Goal: Information Seeking & Learning: Learn about a topic

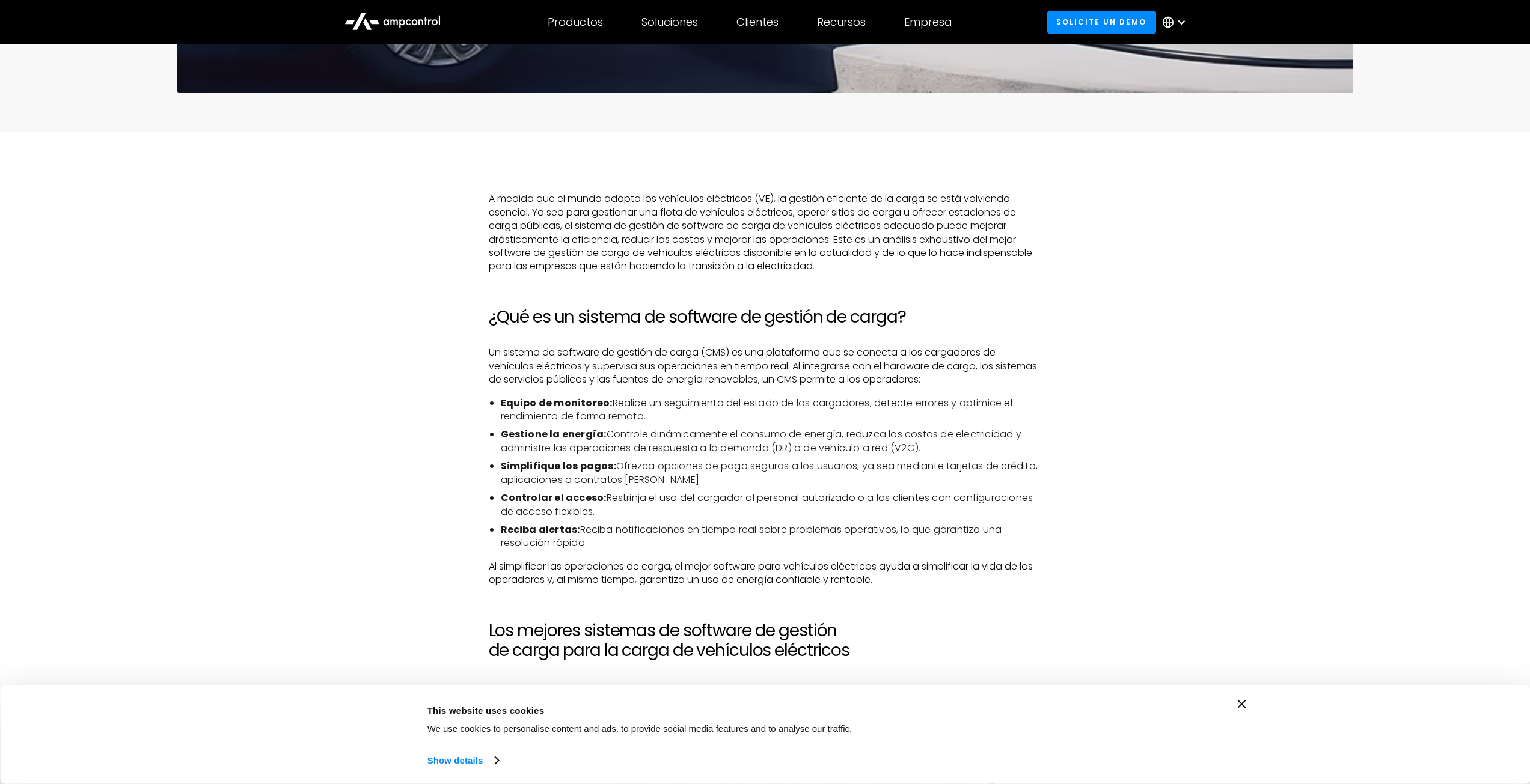
scroll to position [1122, 0]
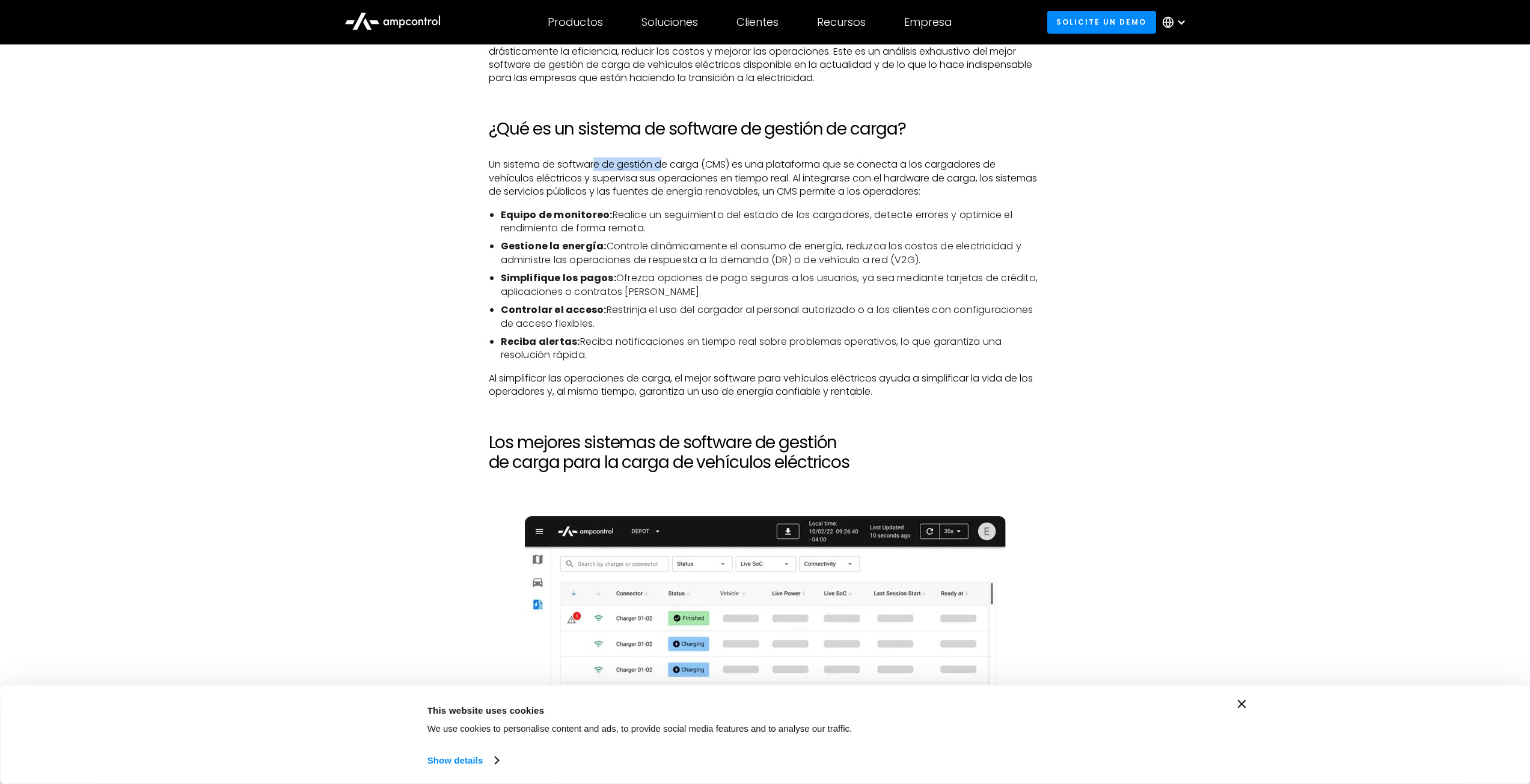
drag, startPoint x: 596, startPoint y: 169, endPoint x: 704, endPoint y: 169, distance: 108.0
click at [688, 169] on p "Un sistema de software de gestión de carga (CMS) es una plataforma que se conec…" at bounding box center [765, 178] width 553 height 41
drag, startPoint x: 734, startPoint y: 166, endPoint x: 1000, endPoint y: 233, distance: 274.3
drag, startPoint x: 625, startPoint y: 280, endPoint x: 631, endPoint y: 283, distance: 6.7
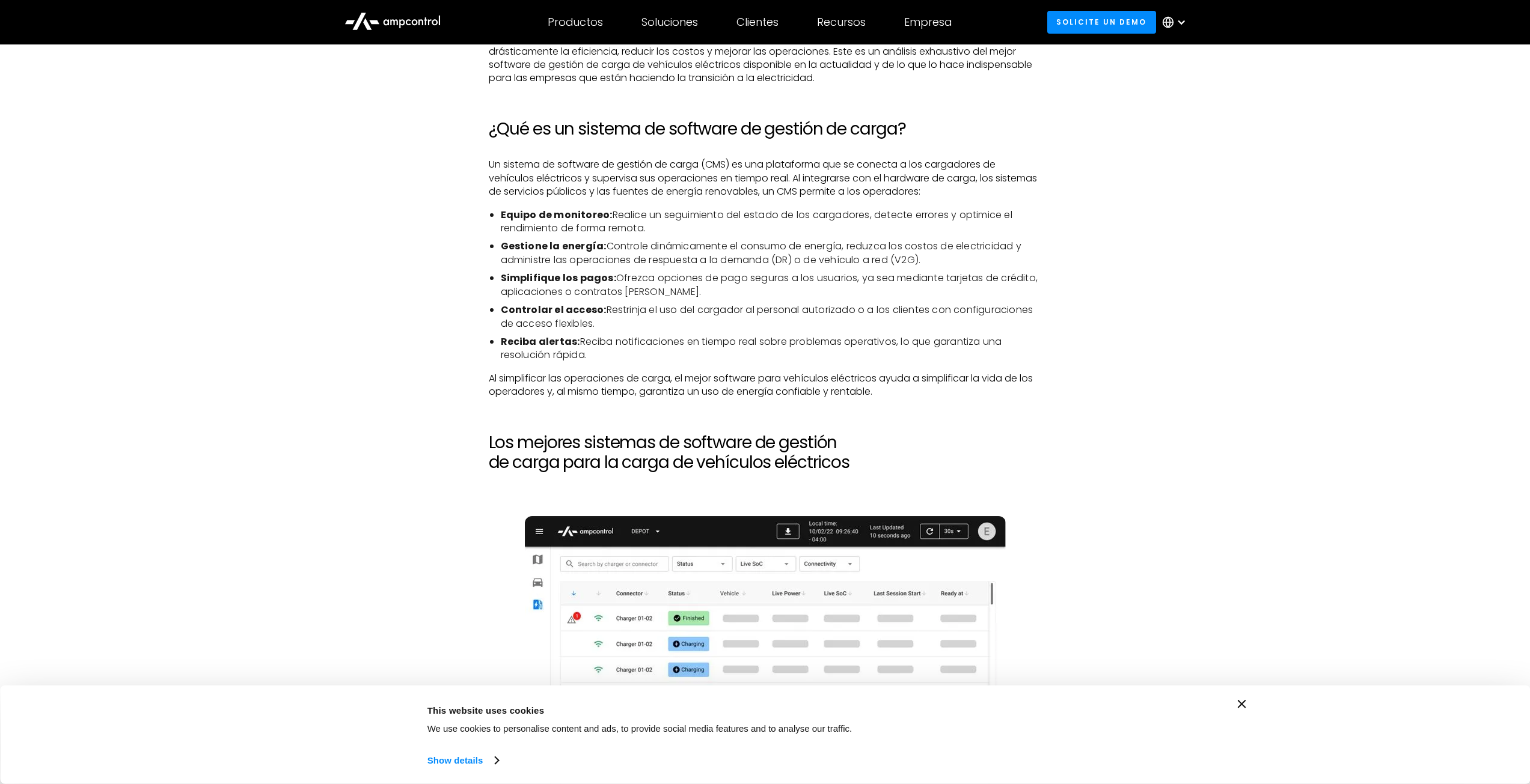
click at [629, 283] on li "Simplifique los pagos: Ofrezca opciones de pago seguras a los usuarios, ya sea …" at bounding box center [771, 285] width 541 height 27
click at [649, 346] on li "Reciba alertas: Reciba notificaciones en tiempo real sobre problemas operativos…" at bounding box center [771, 348] width 541 height 27
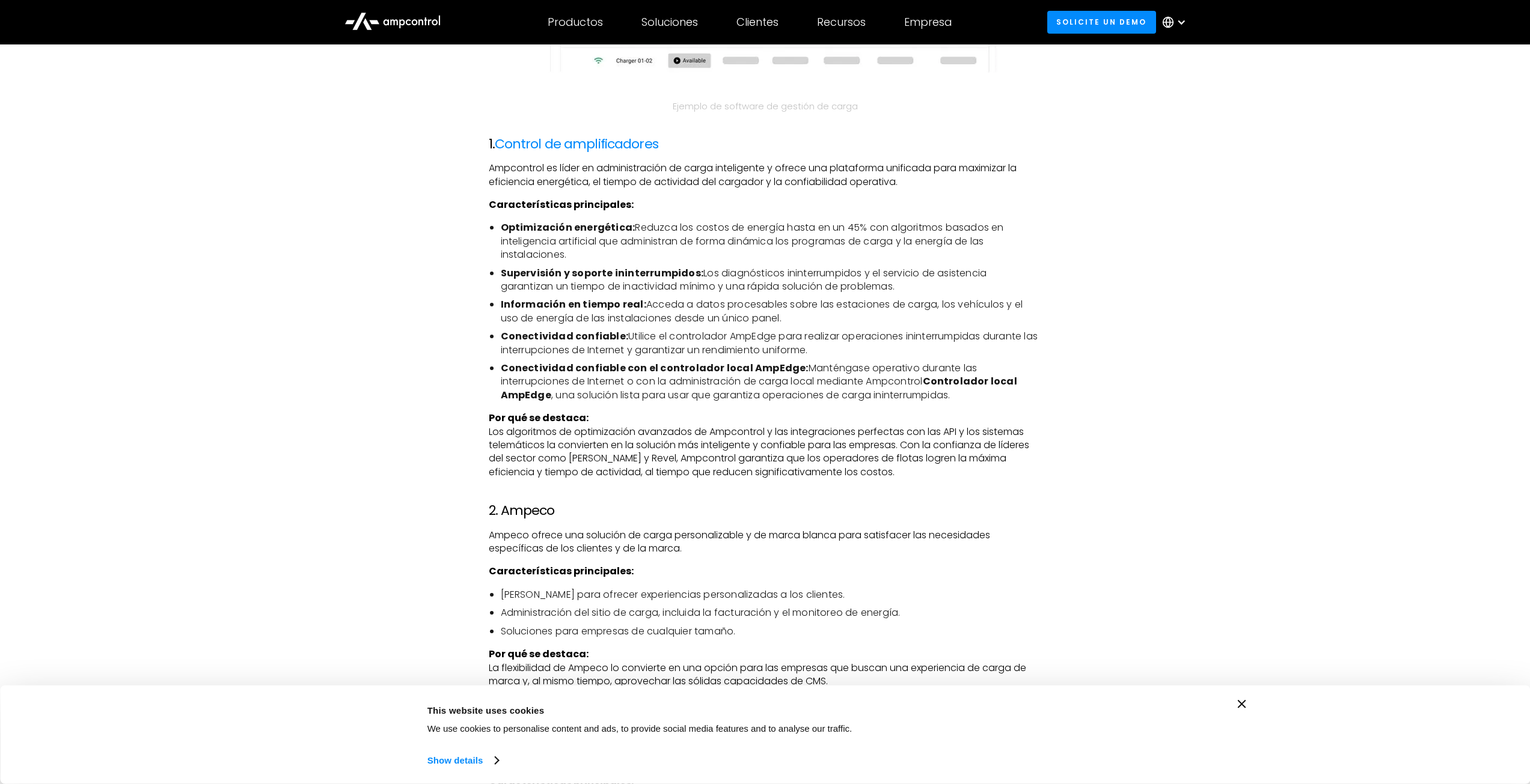
scroll to position [1923, 0]
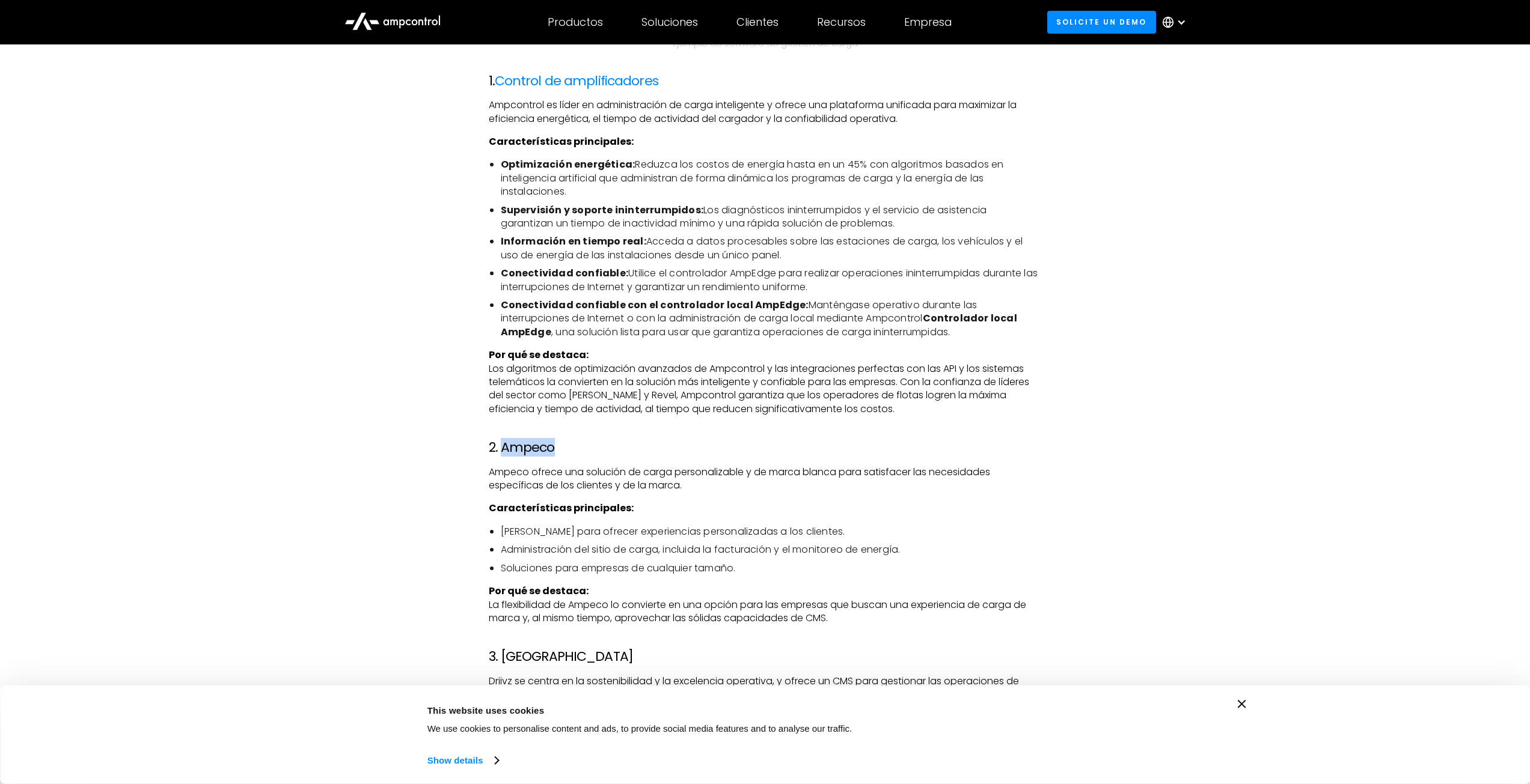
drag, startPoint x: 568, startPoint y: 449, endPoint x: 501, endPoint y: 445, distance: 67.1
click at [501, 445] on h3 "2. Ampeco" at bounding box center [765, 447] width 553 height 16
copy h3 "Ampeco"
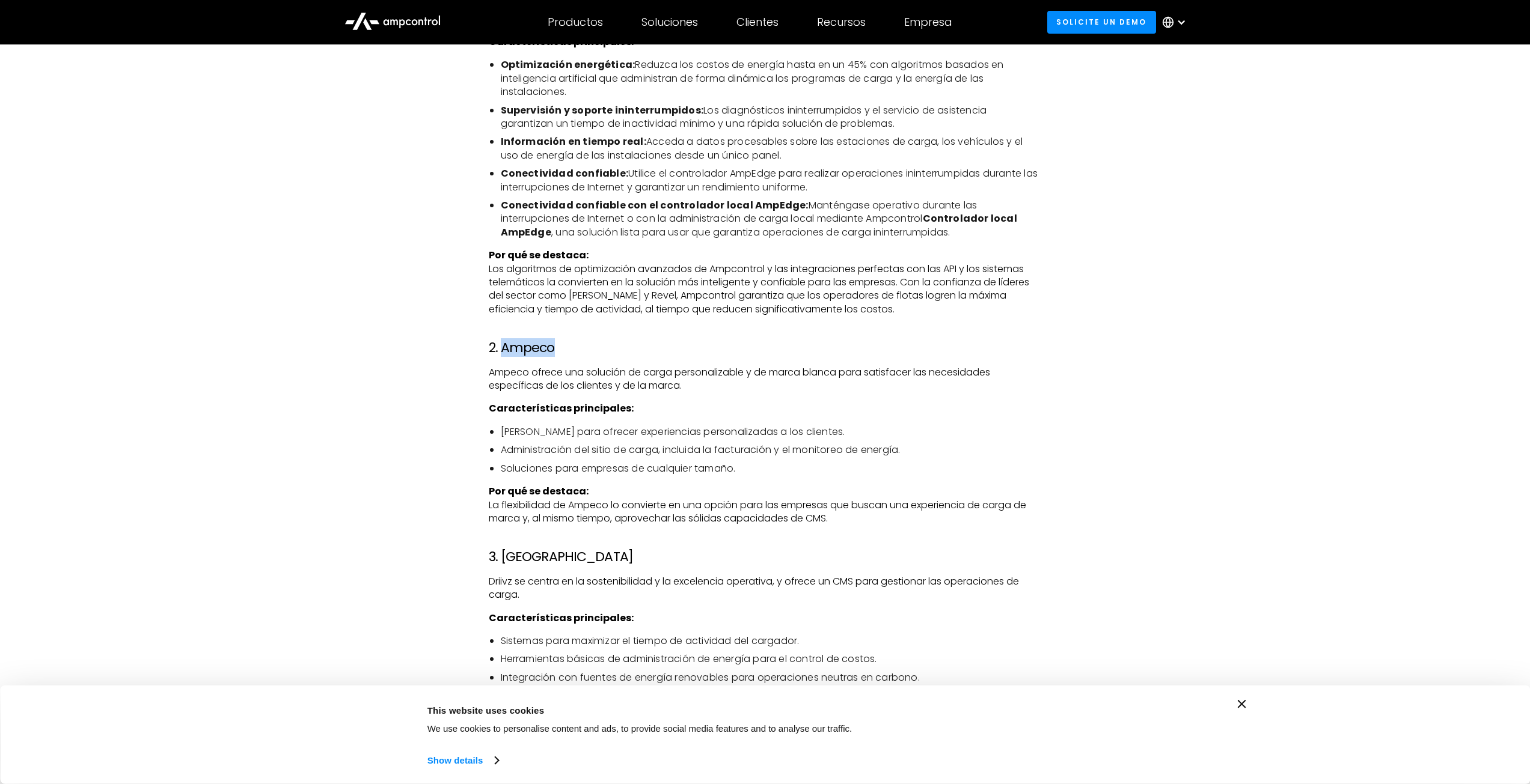
scroll to position [2083, 0]
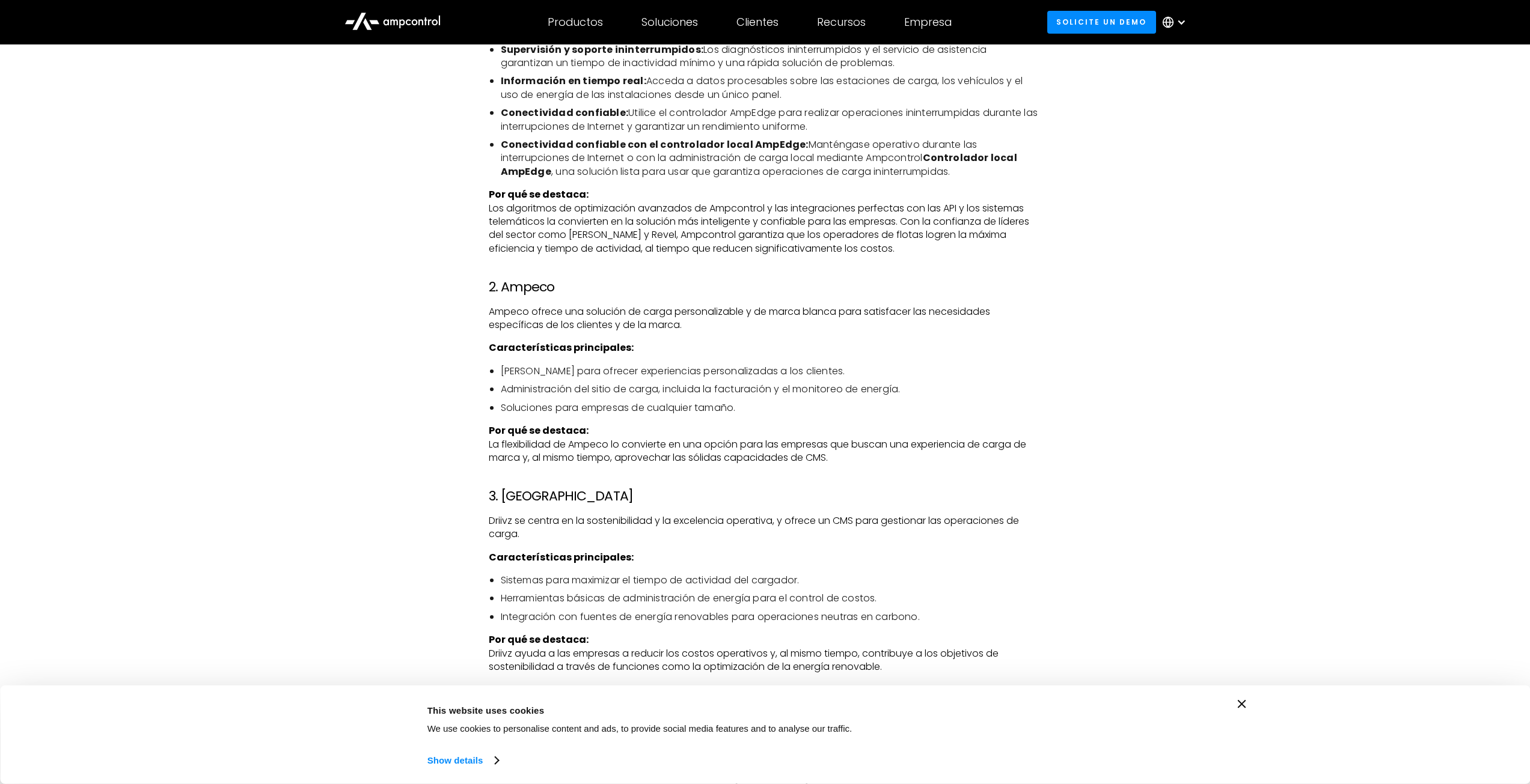
click at [592, 372] on li "[PERSON_NAME] para ofrecer experiencias personalizadas a los clientes." at bounding box center [771, 371] width 541 height 13
drag, startPoint x: 547, startPoint y: 495, endPoint x: 500, endPoint y: 490, distance: 47.3
click at [500, 490] on h3 "3. [GEOGRAPHIC_DATA]" at bounding box center [765, 497] width 553 height 16
copy h3 "Driviz"
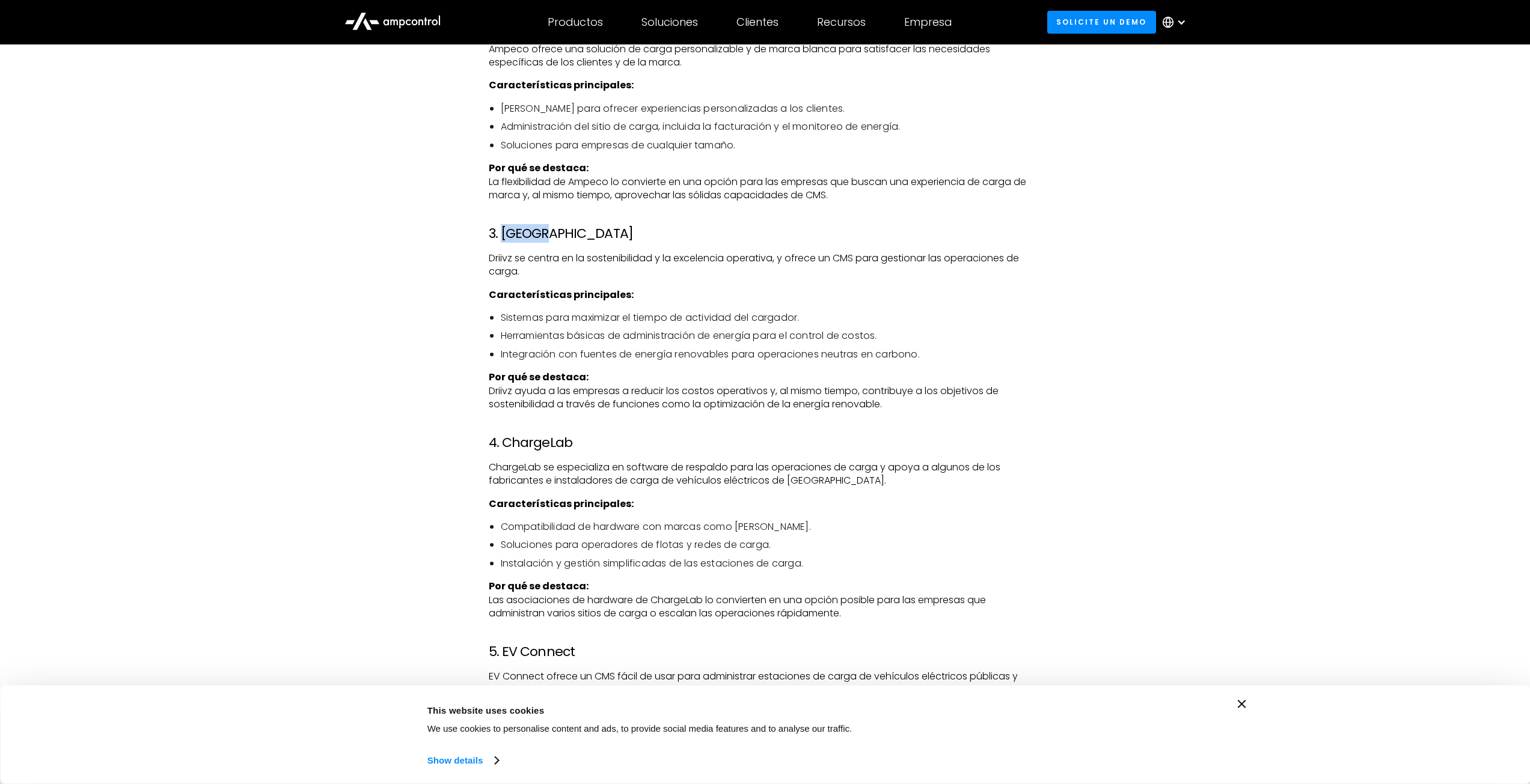
scroll to position [2404, 0]
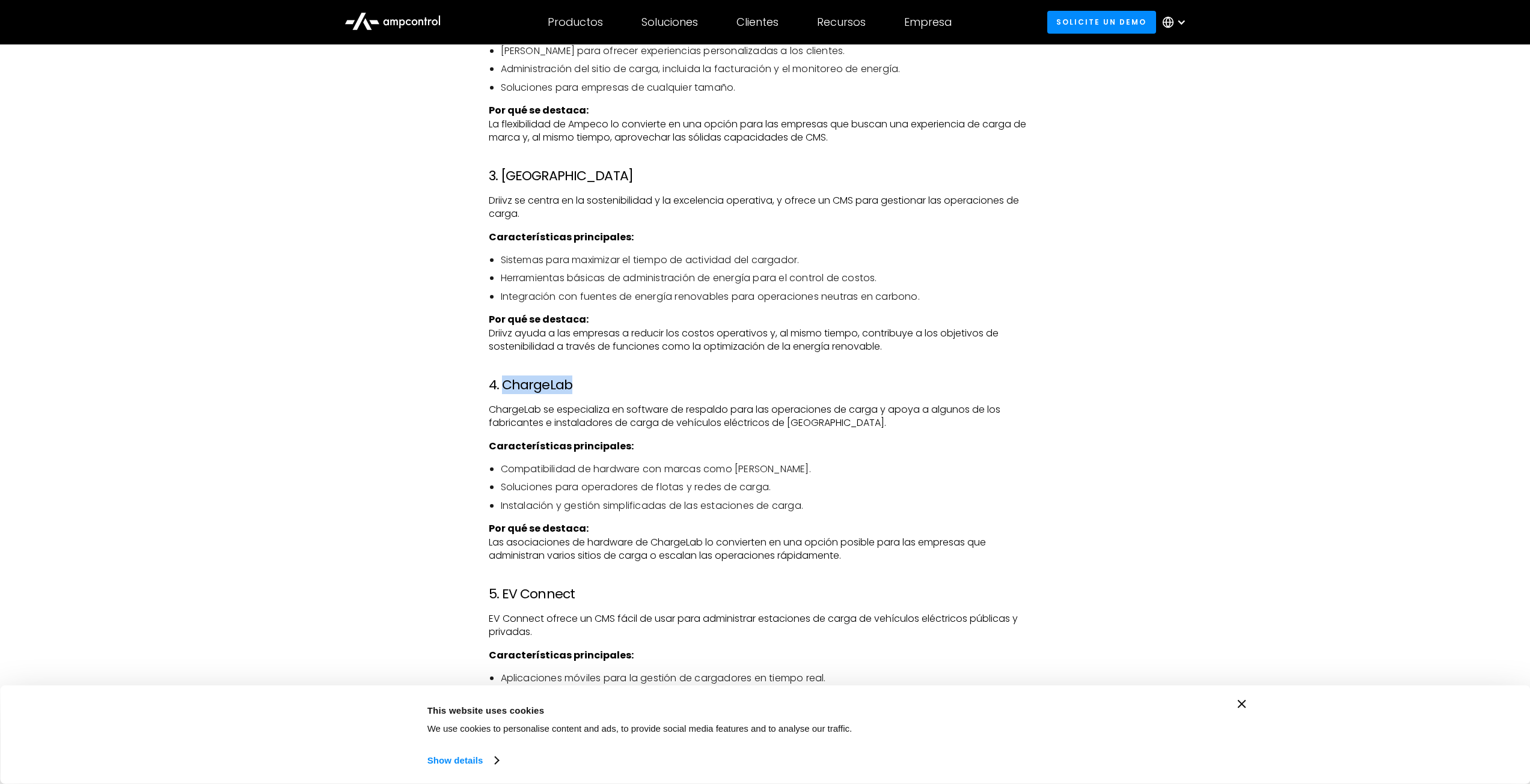
drag, startPoint x: 578, startPoint y: 387, endPoint x: 500, endPoint y: 391, distance: 78.1
click at [500, 391] on h3 "4. ChargeLab" at bounding box center [765, 385] width 553 height 16
copy h3 "ChargeLab"
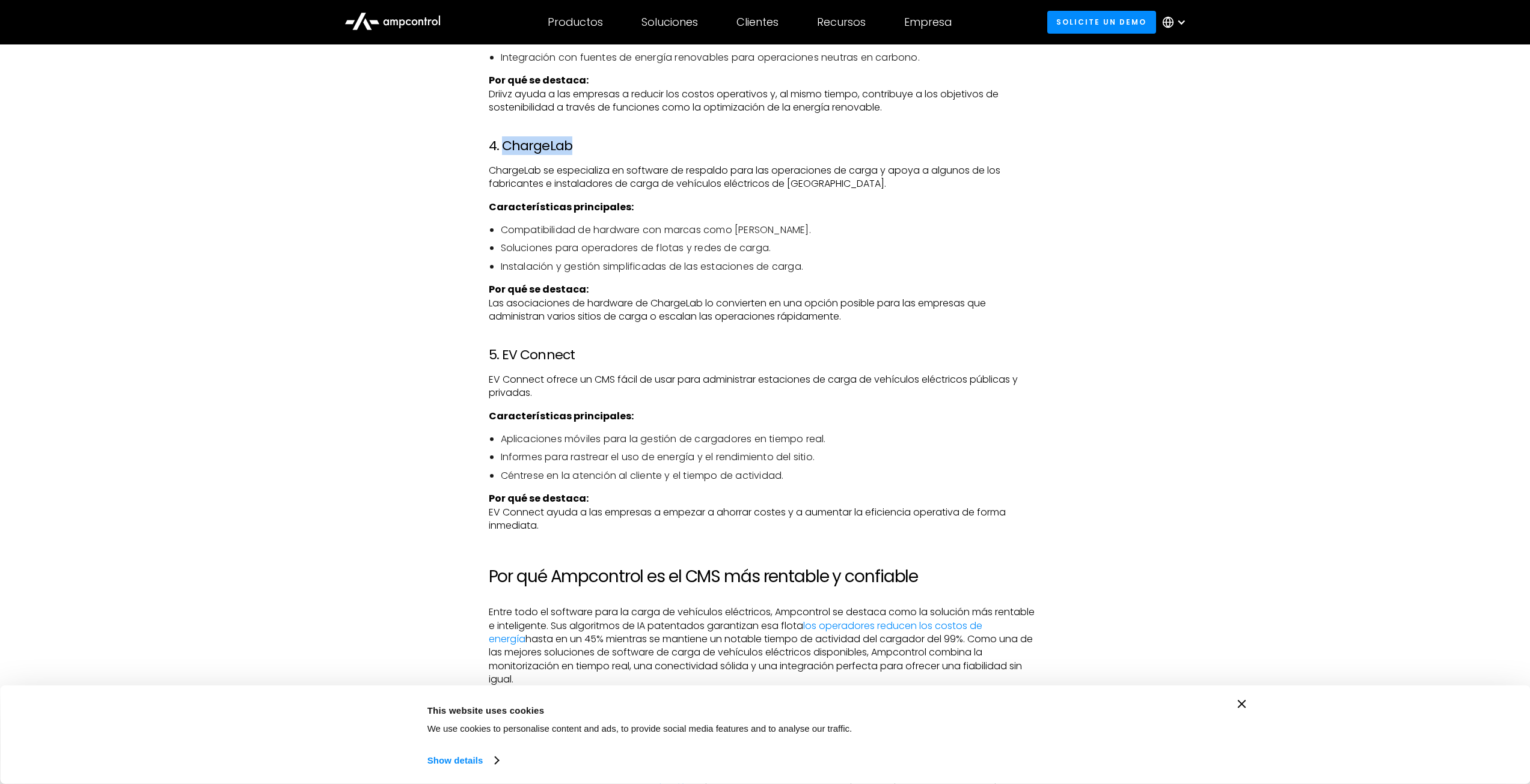
scroll to position [2564, 0]
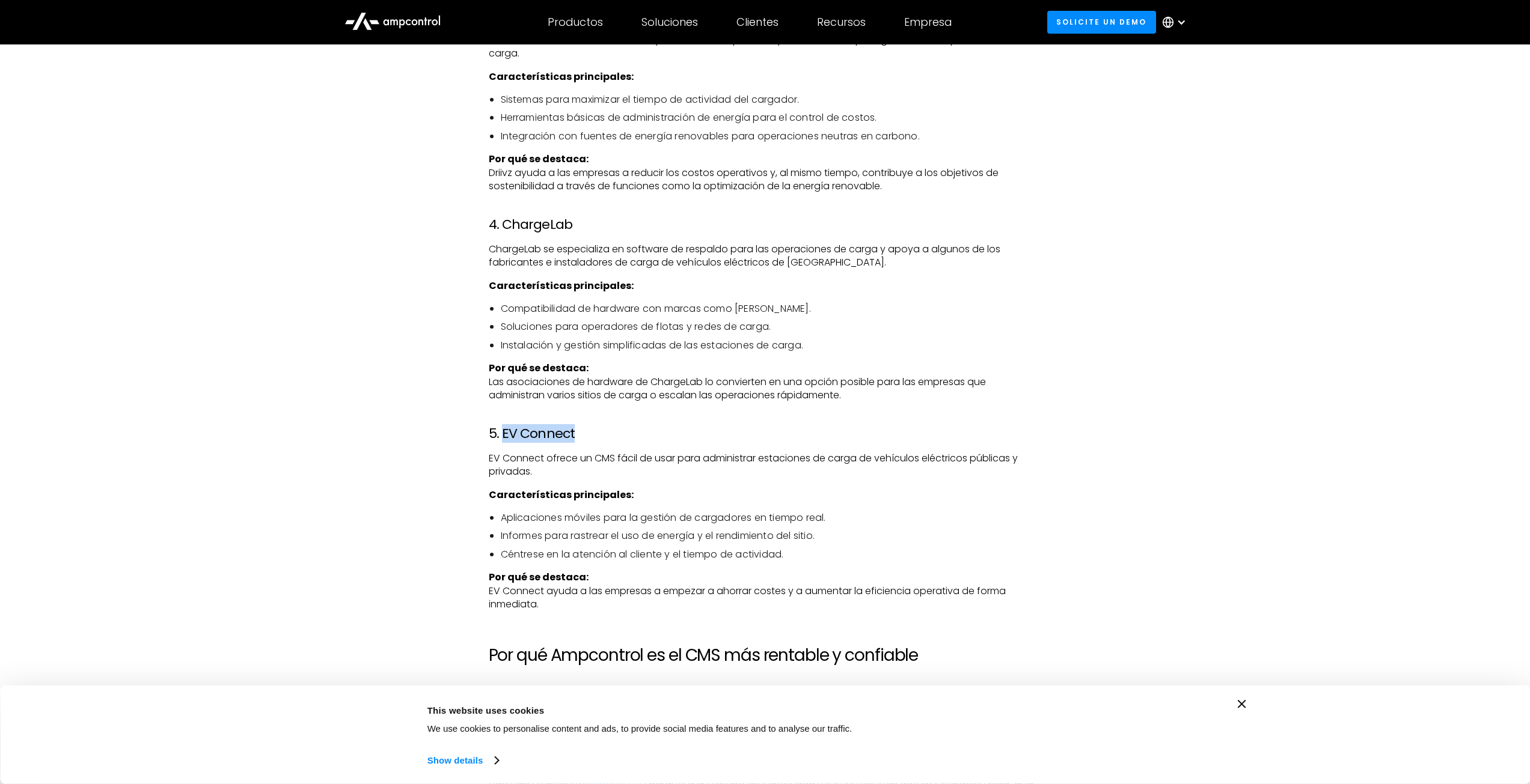
drag, startPoint x: 580, startPoint y: 433, endPoint x: 504, endPoint y: 437, distance: 76.1
click at [504, 437] on h3 "5. EV Connect" at bounding box center [765, 434] width 553 height 16
copy h3 "EV Connect"
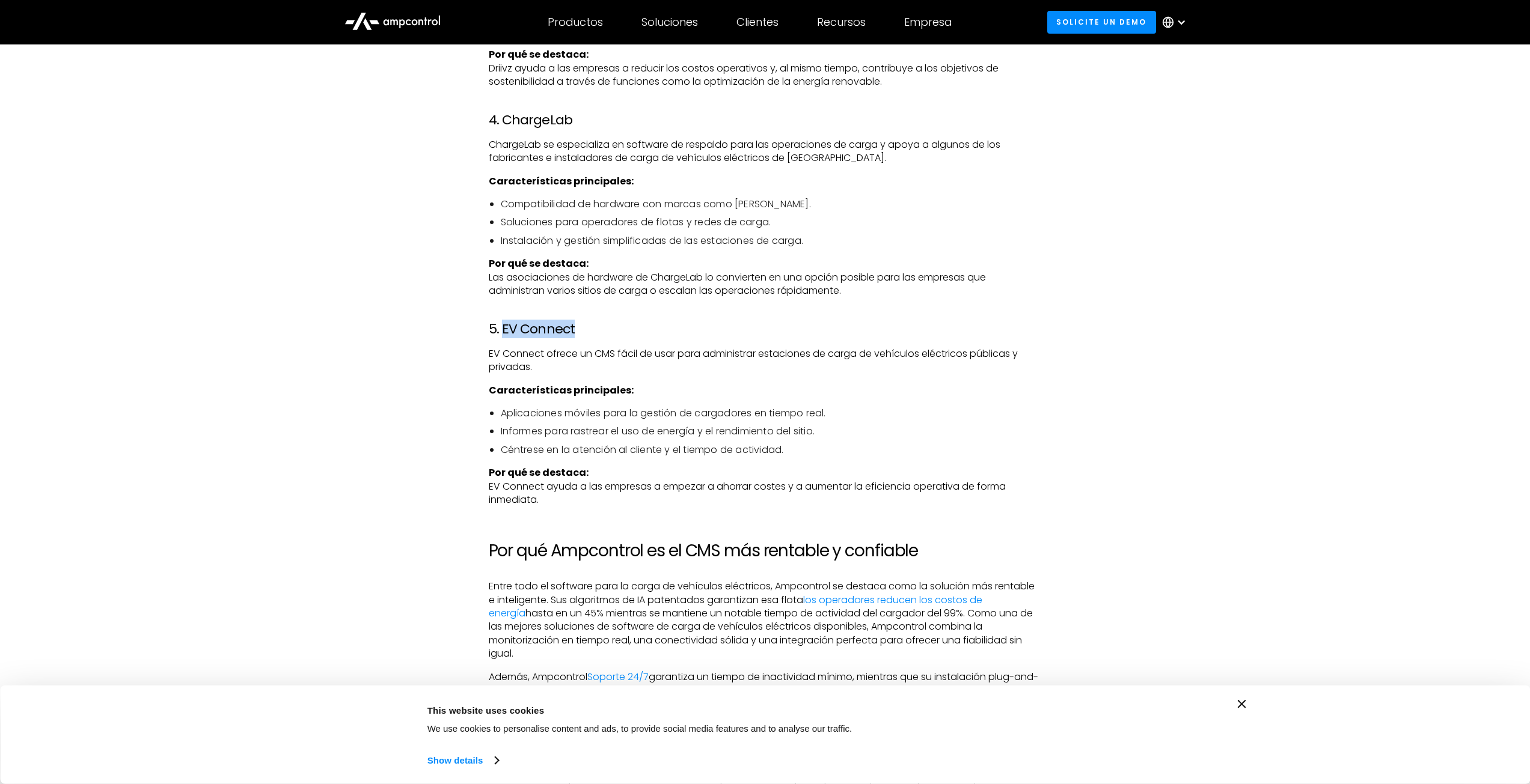
scroll to position [2724, 0]
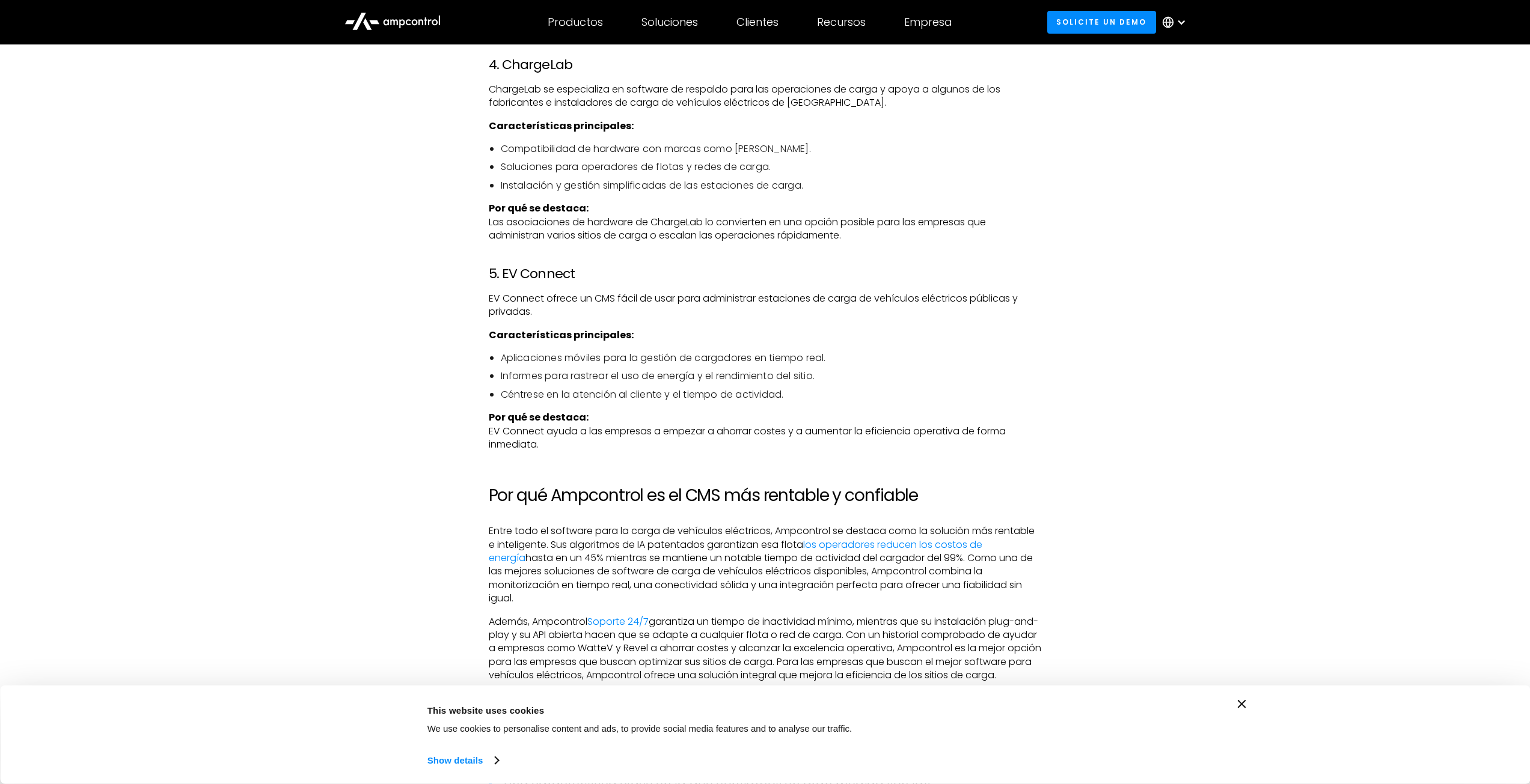
click at [590, 500] on h2 "Por qué Ampcontrol es el CMS más rentable y confiable" at bounding box center [765, 496] width 553 height 20
copy h2 "Ampcontrol"
click at [690, 551] on p "Entre todo el software para la carga de vehículos eléctricos, Ampcontrol se des…" at bounding box center [765, 565] width 553 height 80
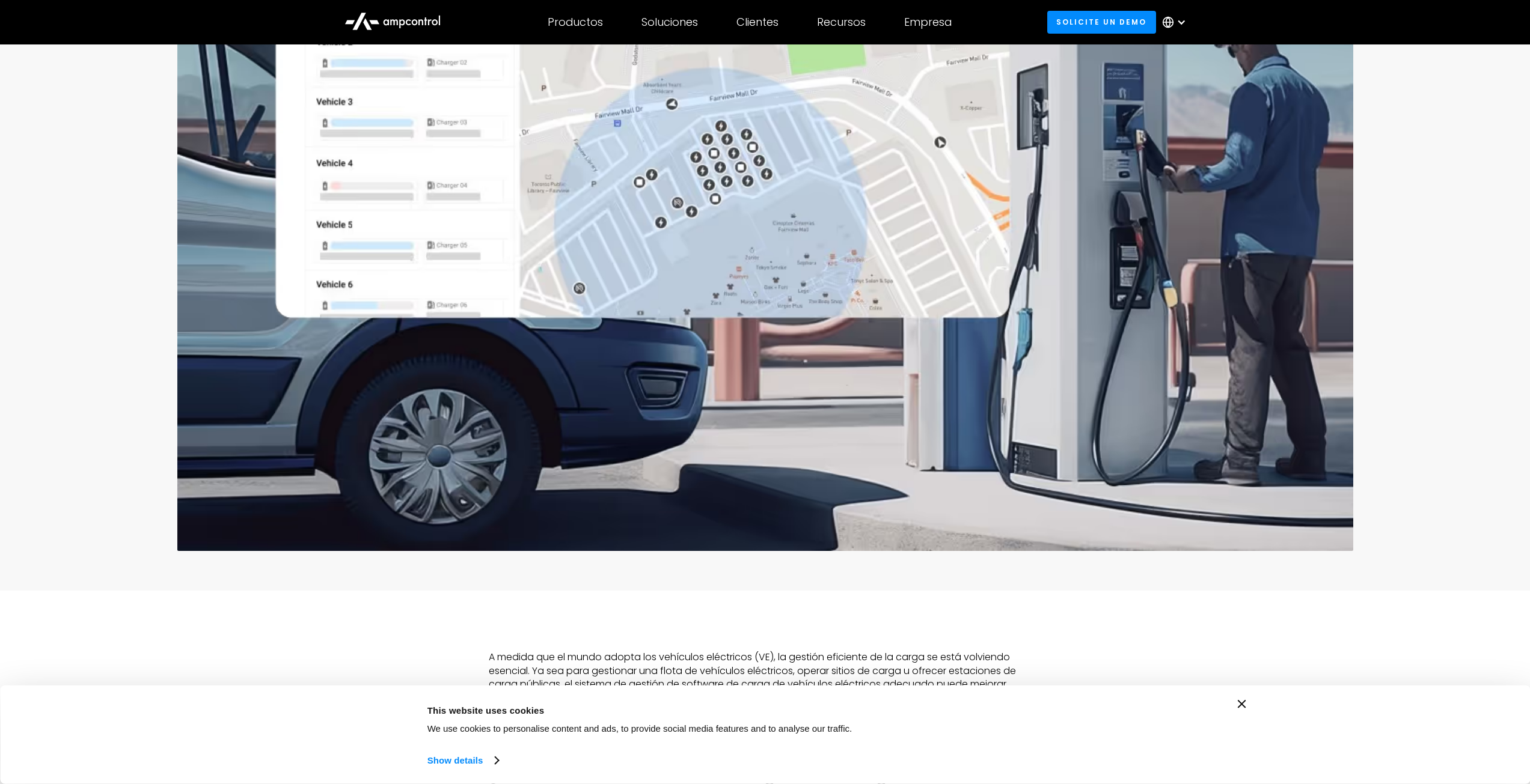
scroll to position [0, 0]
